Goal: Task Accomplishment & Management: Manage account settings

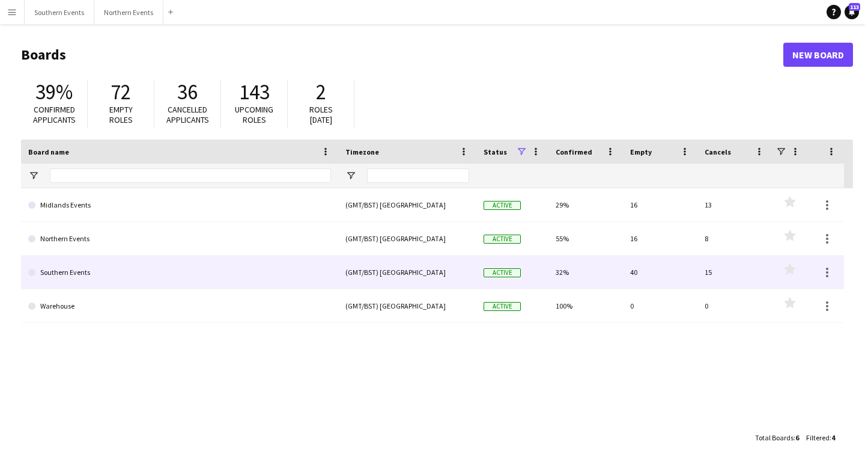
click at [70, 265] on link "Southern Events" at bounding box center [179, 272] width 303 height 34
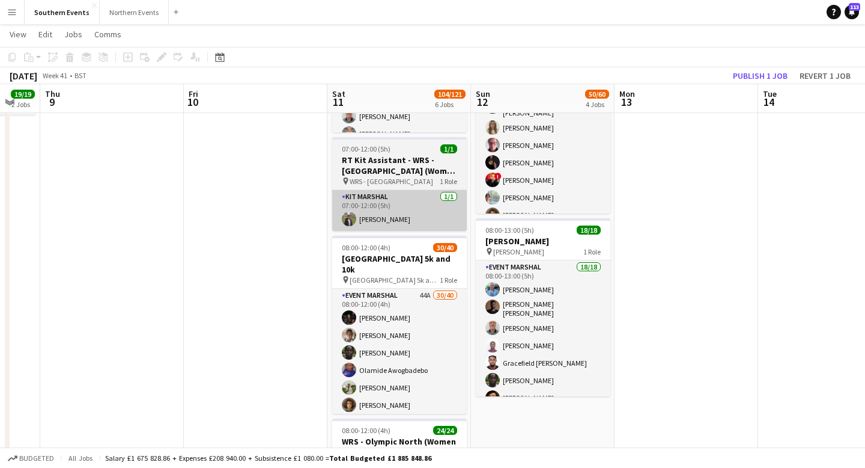
scroll to position [144, 0]
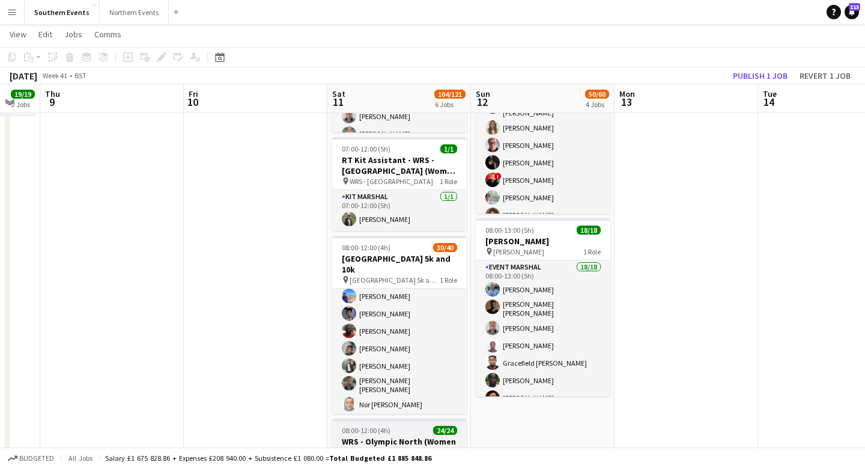
click at [388, 436] on h3 "WRS - Olympic North (Women Only)" at bounding box center [399, 447] width 135 height 22
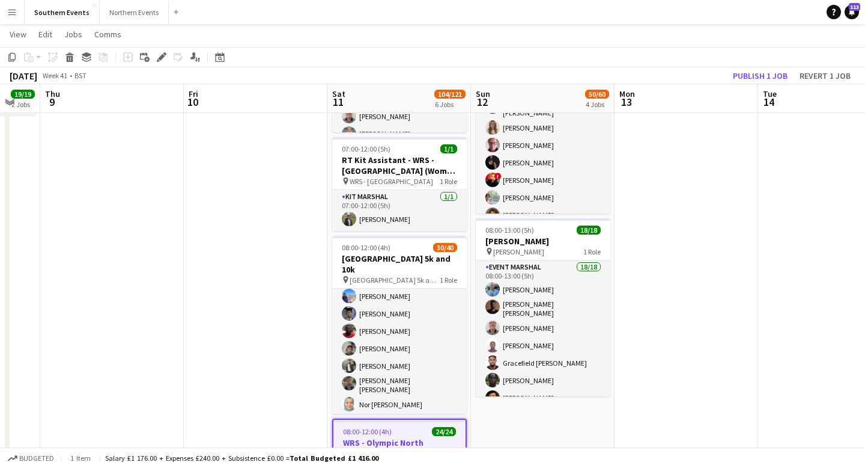
click at [383, 427] on span "08:00-12:00 (4h)" at bounding box center [367, 431] width 49 height 9
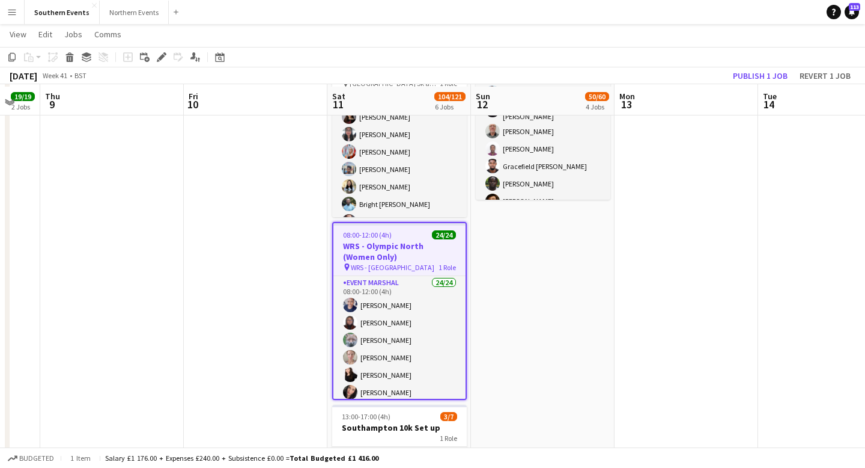
scroll to position [512, 0]
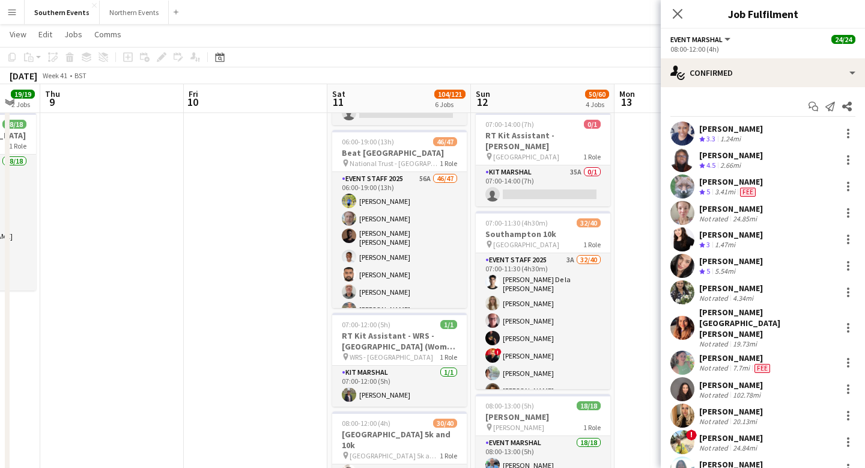
scroll to position [126, 0]
click at [406, 371] on app-card-role "Kit Marshal [DATE] 07:00-12:00 (5h) [PERSON_NAME]" at bounding box center [399, 385] width 135 height 41
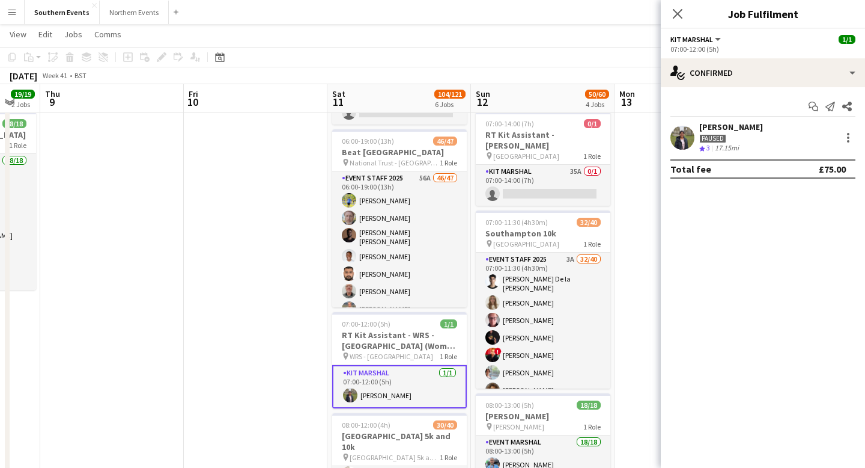
drag, startPoint x: 798, startPoint y: 127, endPoint x: 701, endPoint y: 129, distance: 96.8
click at [701, 129] on div "Dhanuvarsha [PERSON_NAME] Paused Crew rating 3 17.15mi" at bounding box center [763, 137] width 204 height 32
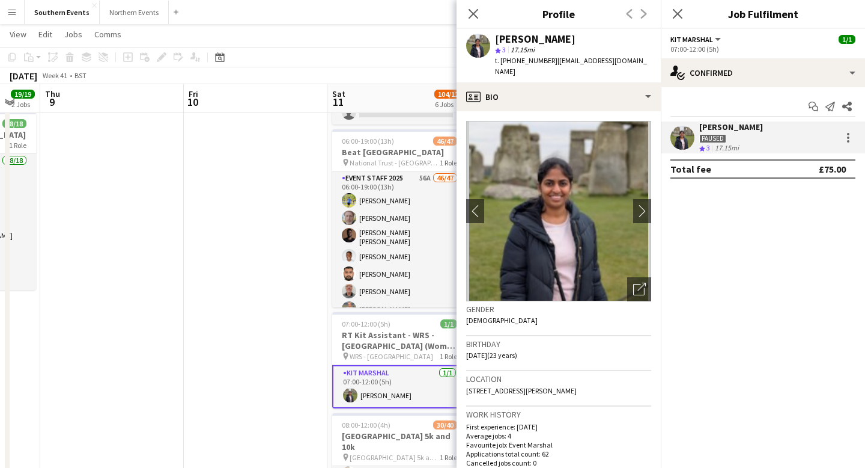
copy div "[PERSON_NAME]"
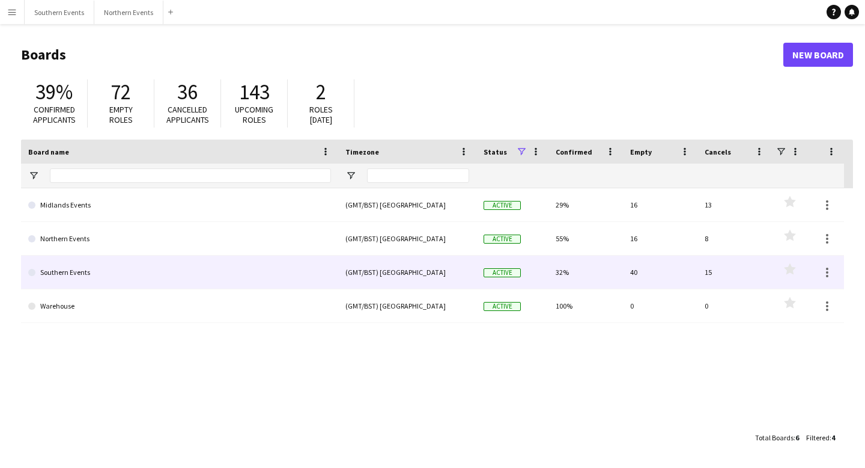
click at [95, 277] on link "Southern Events" at bounding box center [179, 272] width 303 height 34
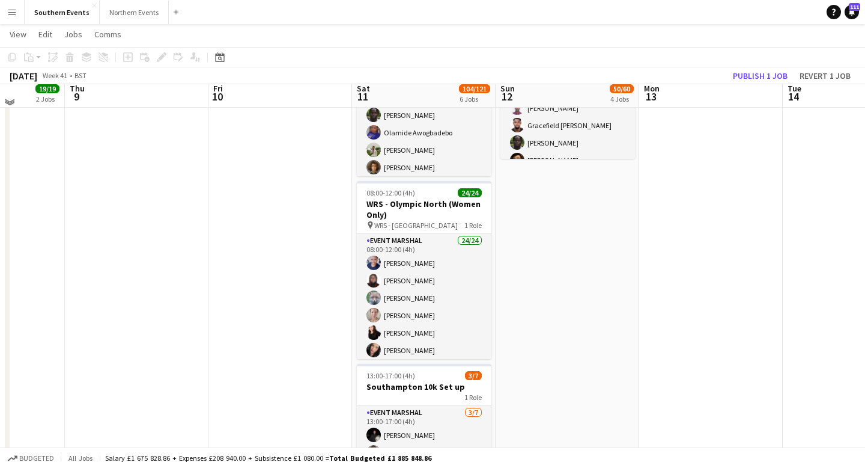
scroll to position [533, 0]
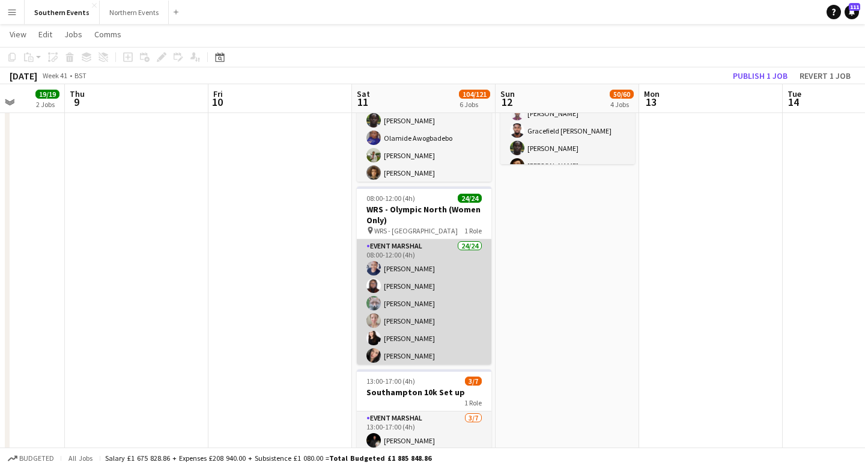
click at [462, 284] on app-card-role "Event Marshal 24/24 08:00-12:00 (4h) [PERSON_NAME] Commodore [PERSON_NAME] [PER…" at bounding box center [424, 461] width 135 height 445
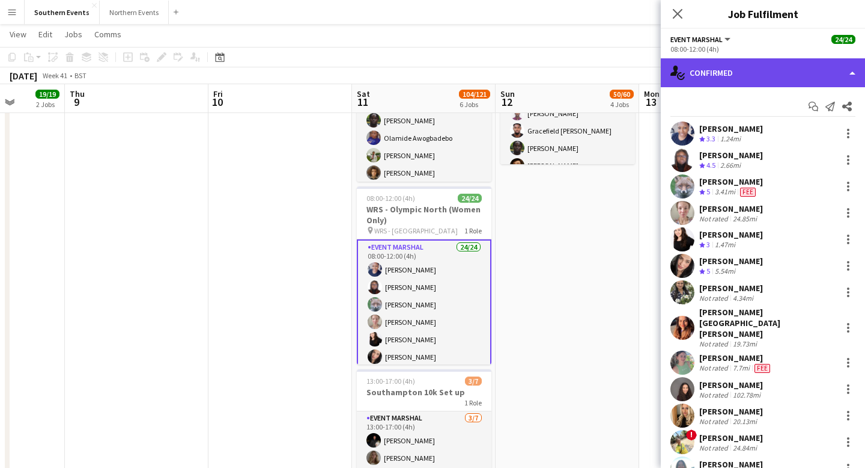
click at [858, 65] on div "single-neutral-actions-check-2 Confirmed" at bounding box center [763, 72] width 204 height 29
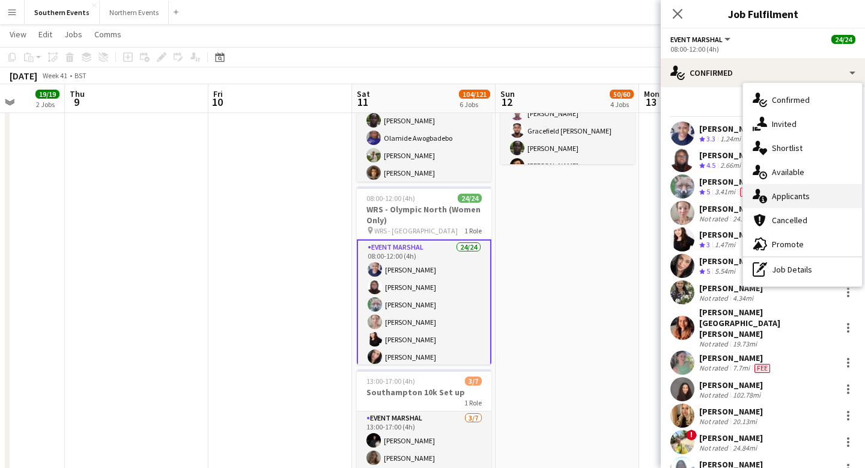
click at [784, 200] on span "Applicants" at bounding box center [791, 196] width 38 height 11
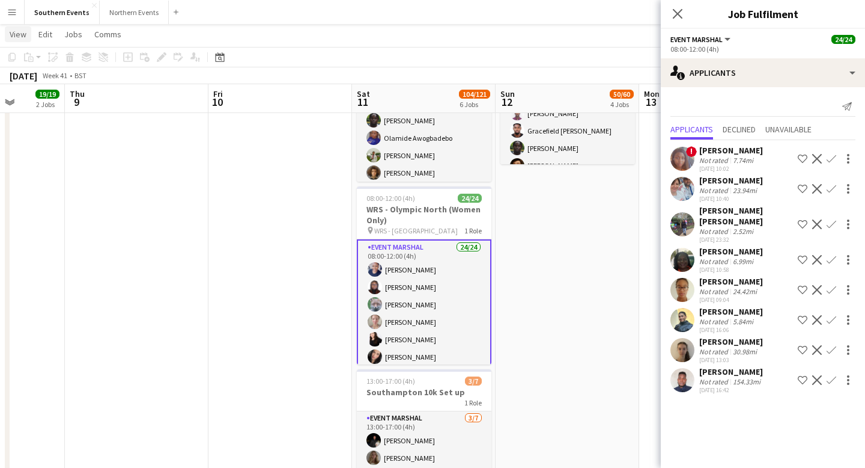
click at [20, 37] on span "View" at bounding box center [18, 34] width 17 height 11
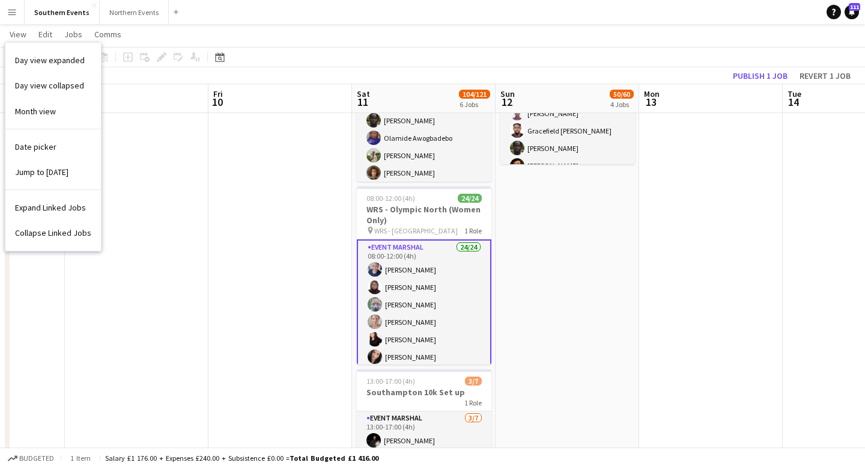
click at [248, 20] on app-navbar "Menu Boards Boards Boards All jobs Status Workforce Workforce My Workforce Recr…" at bounding box center [432, 12] width 865 height 24
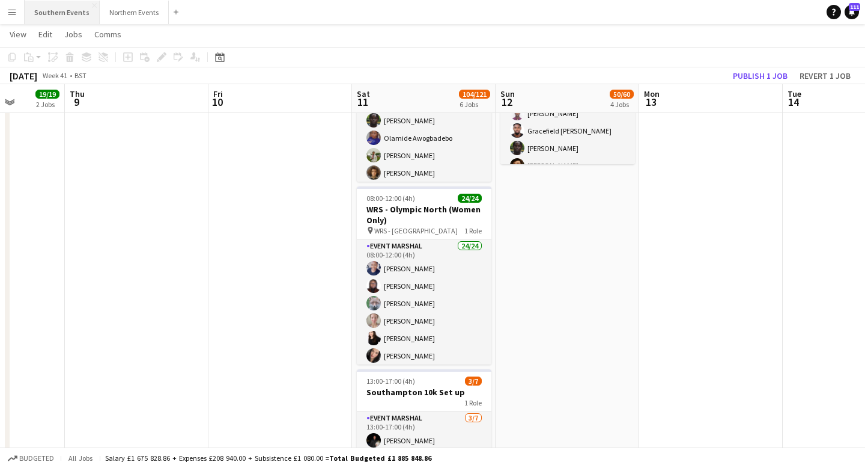
click at [65, 16] on button "Southern Events Close" at bounding box center [62, 12] width 75 height 23
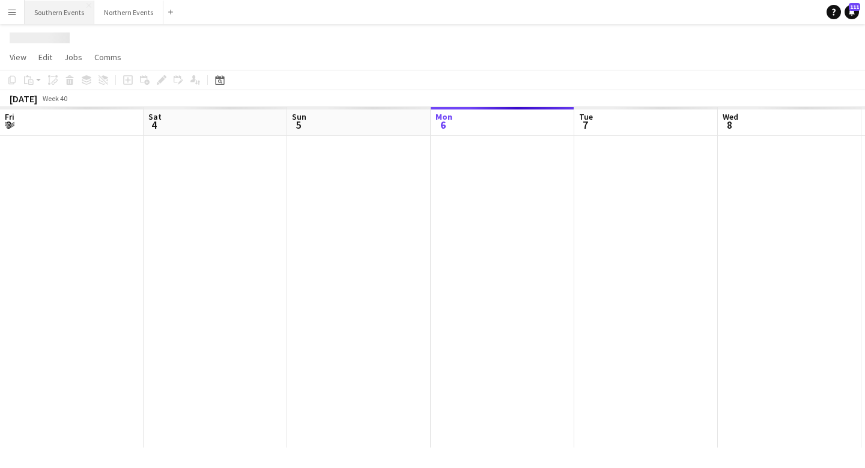
scroll to position [0, 287]
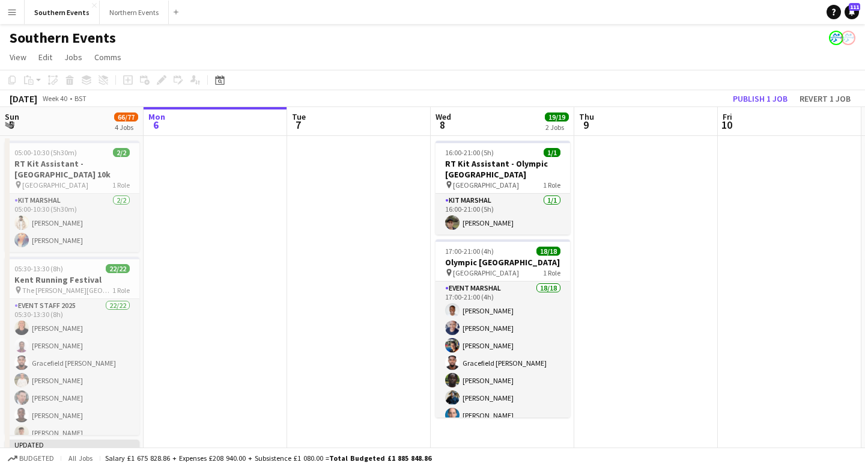
click at [11, 13] on app-icon "Menu" at bounding box center [12, 12] width 10 height 10
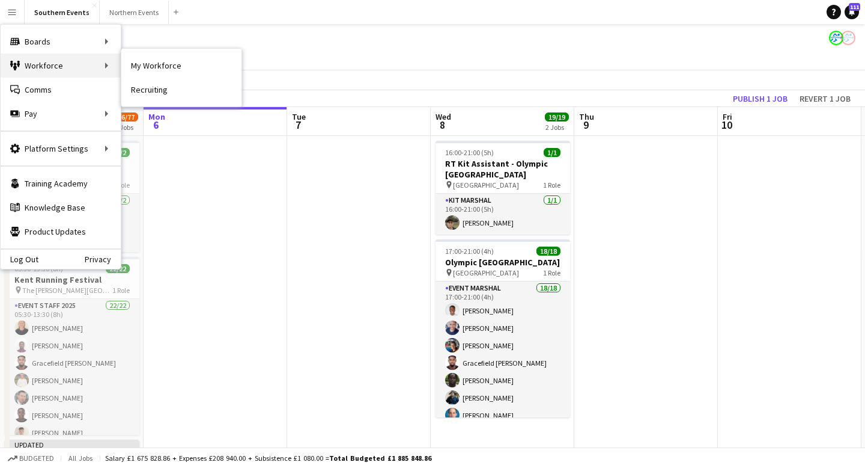
click at [32, 64] on div "Workforce Workforce" at bounding box center [61, 65] width 120 height 24
click at [146, 66] on link "My Workforce" at bounding box center [181, 65] width 120 height 24
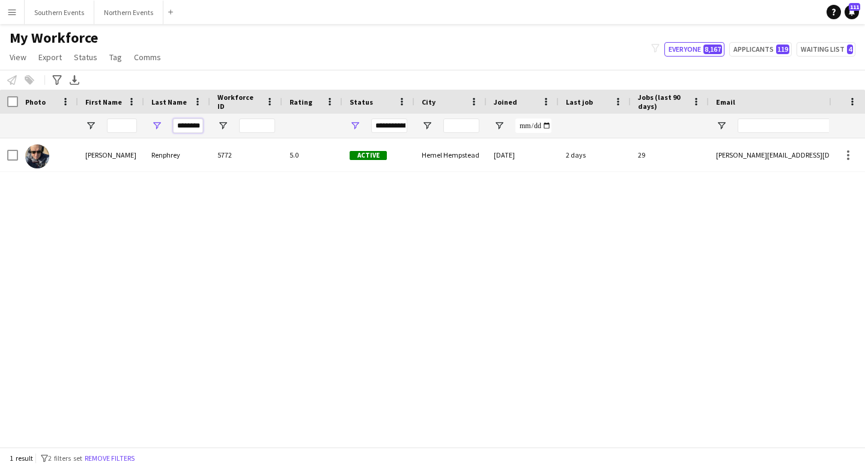
click at [188, 123] on input "********" at bounding box center [188, 125] width 30 height 14
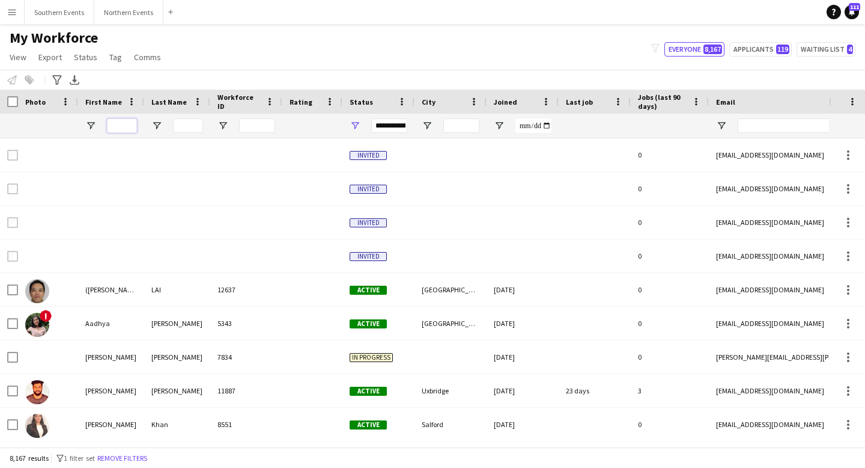
click at [121, 127] on input "First Name Filter Input" at bounding box center [122, 125] width 30 height 14
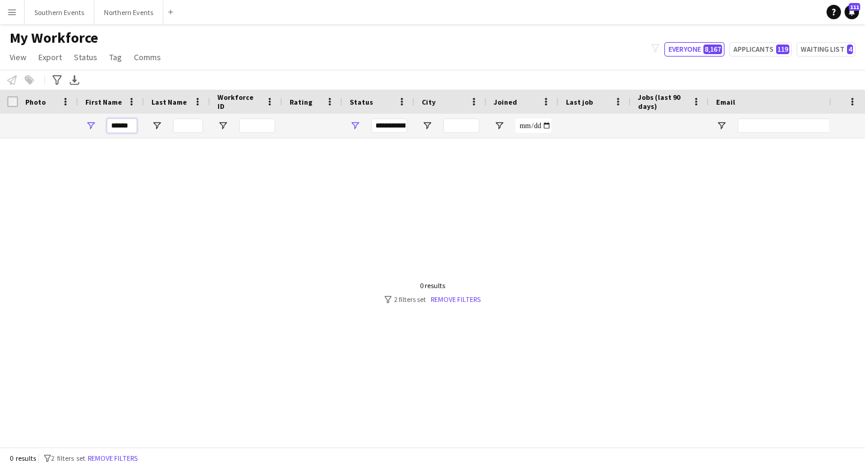
click at [121, 127] on input "******" at bounding box center [122, 125] width 30 height 14
type input "*******"
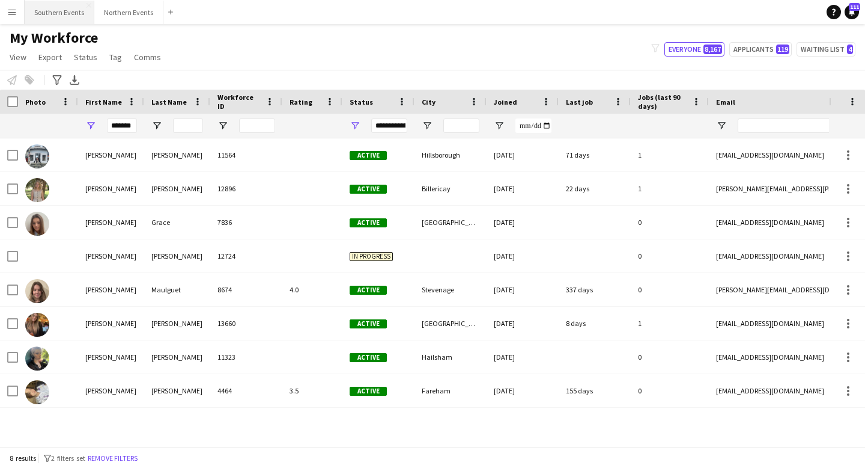
click at [45, 19] on button "Southern Events Close" at bounding box center [60, 12] width 70 height 23
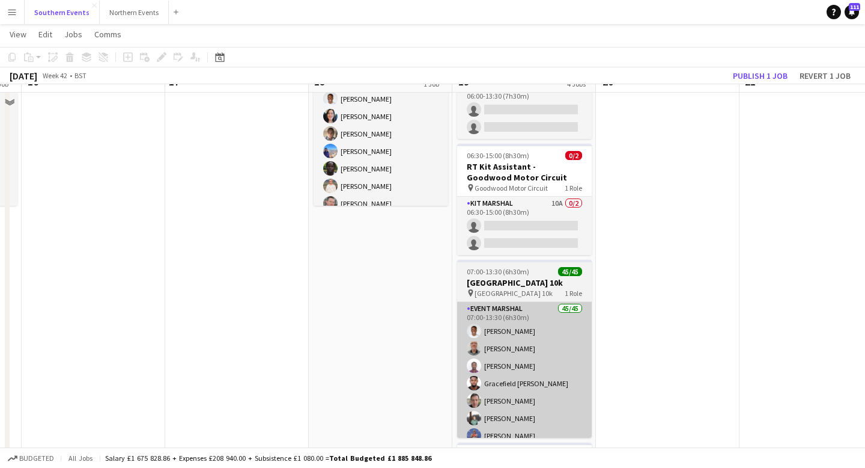
scroll to position [115, 0]
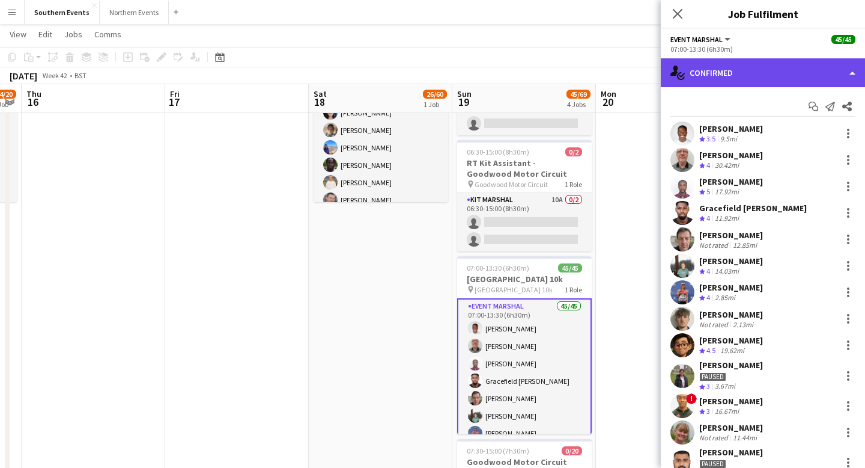
click at [852, 71] on div "single-neutral-actions-check-2 Confirmed" at bounding box center [763, 72] width 204 height 29
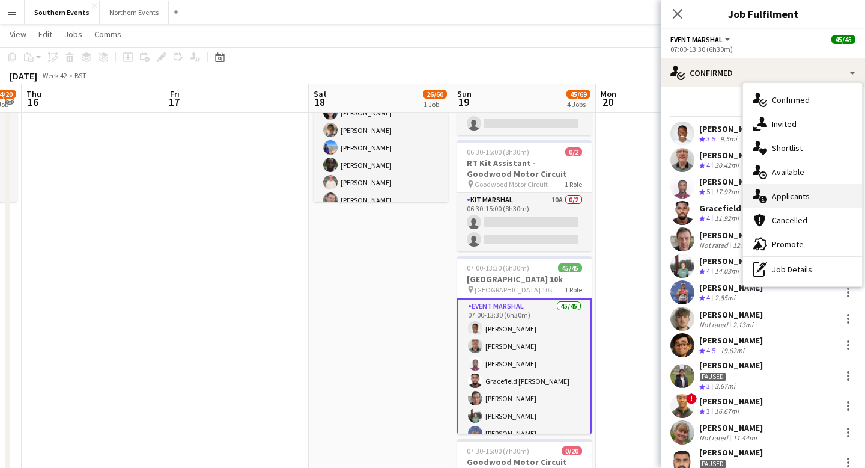
click at [789, 198] on span "Applicants" at bounding box center [791, 196] width 38 height 11
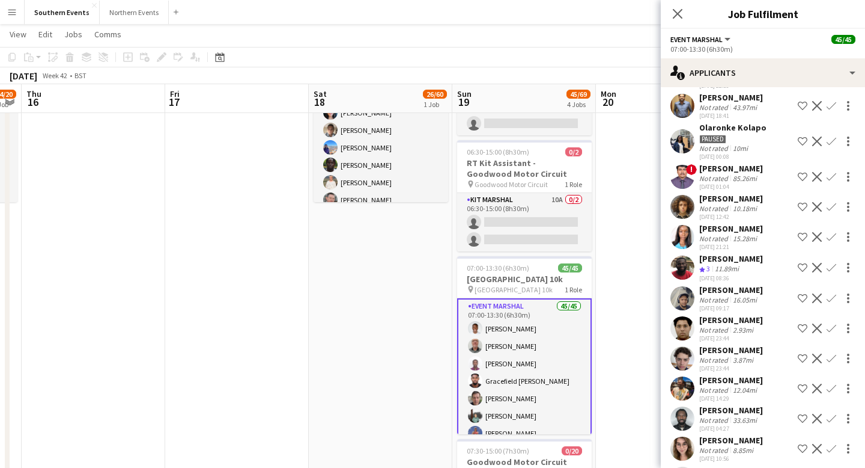
scroll to position [0, 0]
